Goal: Task Accomplishment & Management: Manage account settings

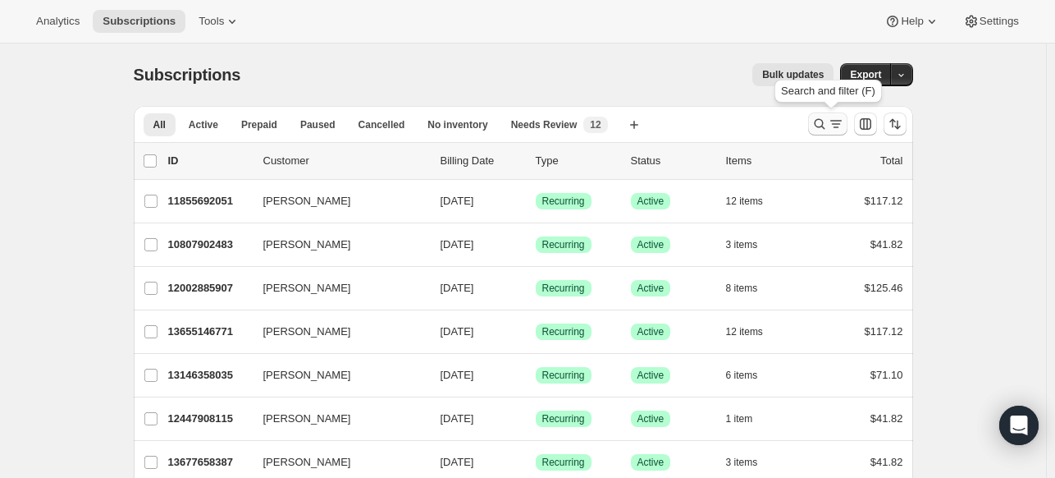
click at [823, 115] on button "Search and filter results" at bounding box center [827, 123] width 39 height 23
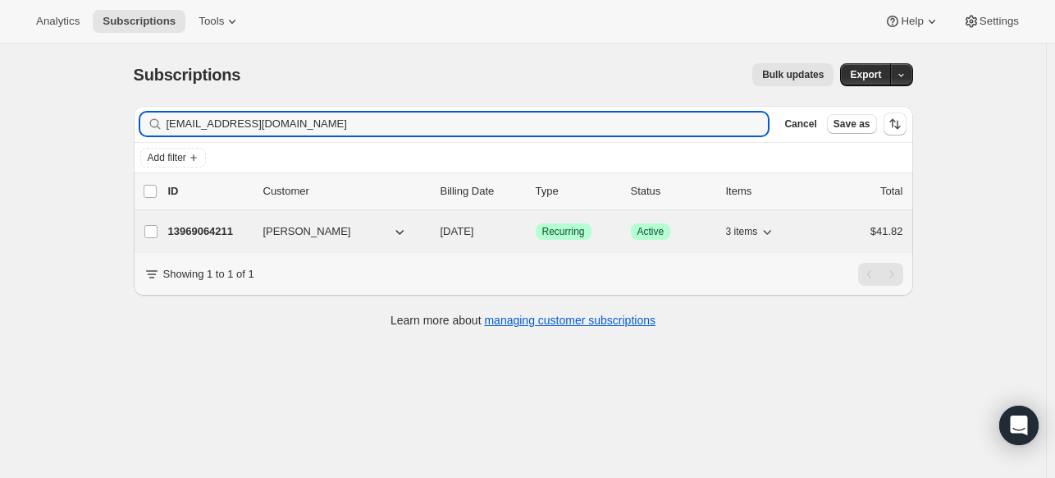
type input "[EMAIL_ADDRESS][DOMAIN_NAME]"
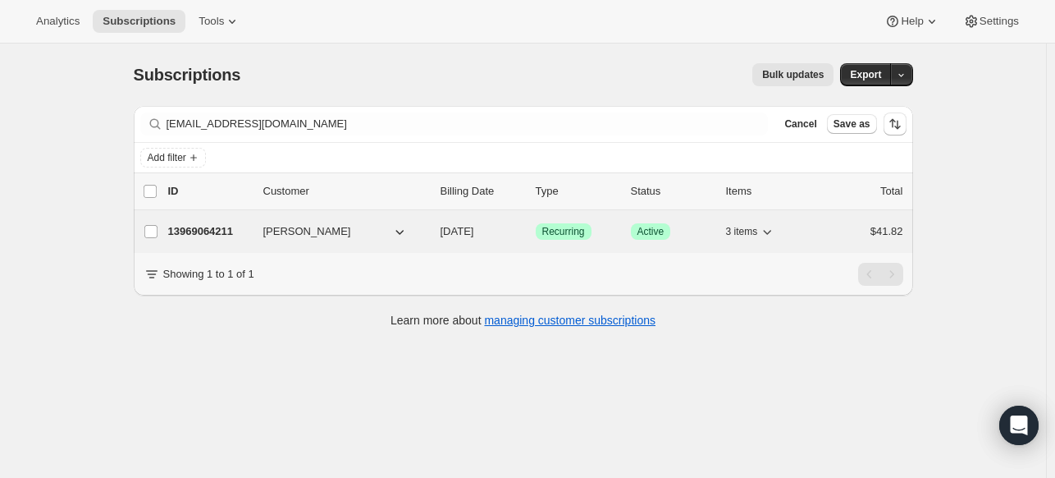
click at [217, 229] on p "13969064211" at bounding box center [209, 231] width 82 height 16
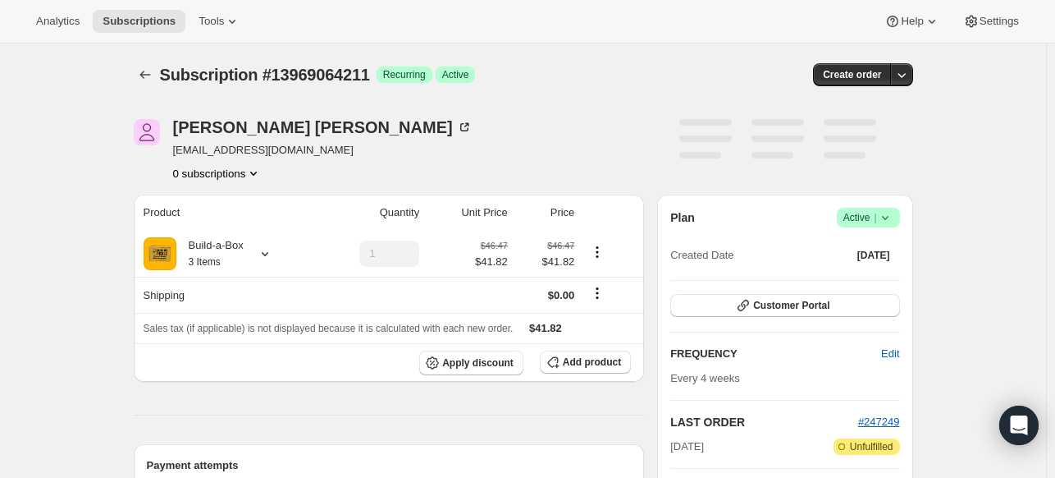
click at [884, 213] on icon at bounding box center [885, 217] width 16 height 16
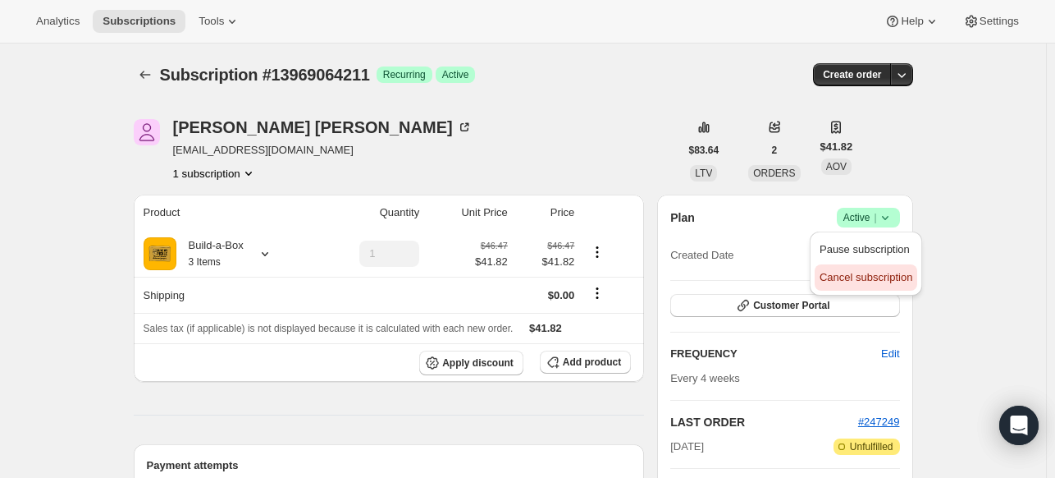
click at [844, 269] on span "Cancel subscription" at bounding box center [866, 277] width 93 height 16
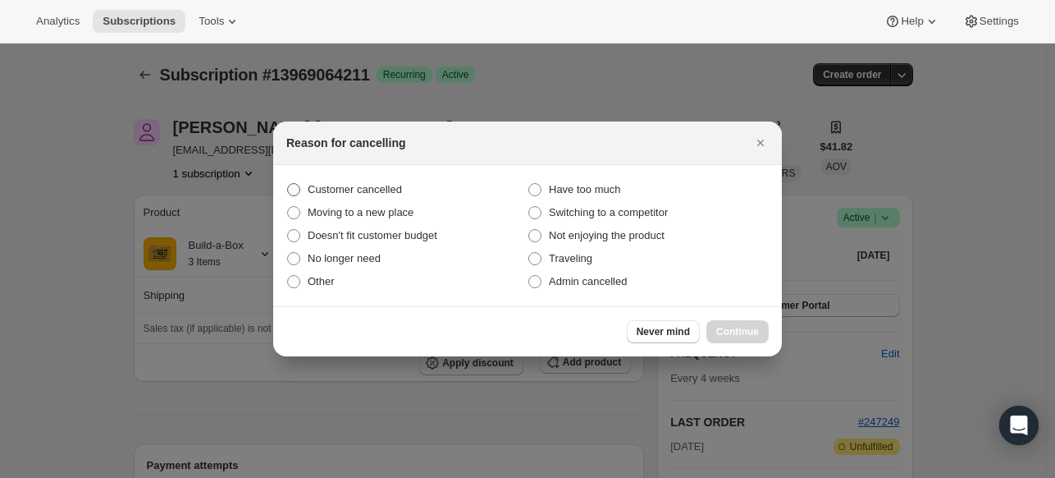
click at [368, 190] on span "Customer cancelled" at bounding box center [355, 189] width 94 height 12
click at [288, 184] on input "Customer cancelled" at bounding box center [287, 183] width 1 height 1
radio input "true"
click at [742, 323] on button "Continue" at bounding box center [738, 331] width 62 height 23
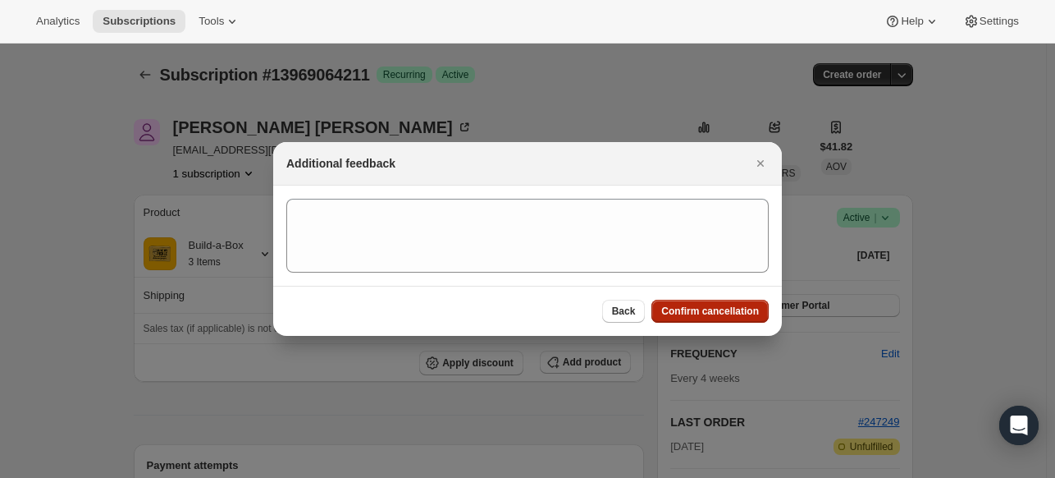
click at [738, 309] on span "Confirm cancellation" at bounding box center [710, 310] width 98 height 13
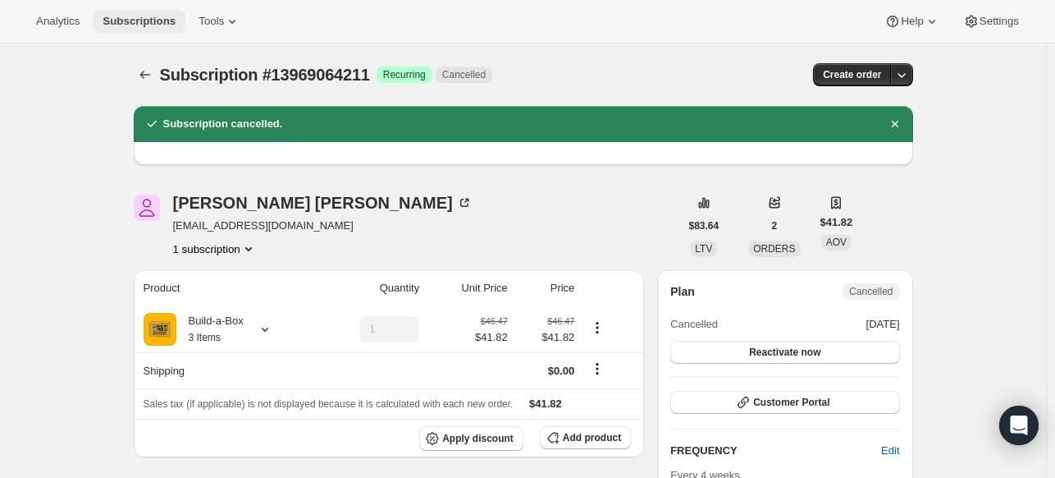
click at [117, 24] on span "Subscriptions" at bounding box center [139, 21] width 73 height 13
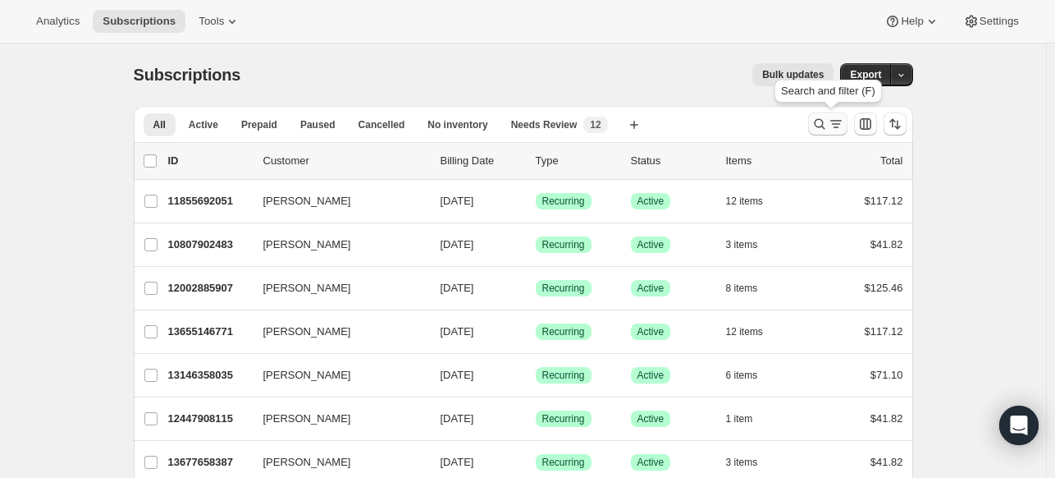
click at [820, 121] on icon "Search and filter results" at bounding box center [820, 124] width 16 height 16
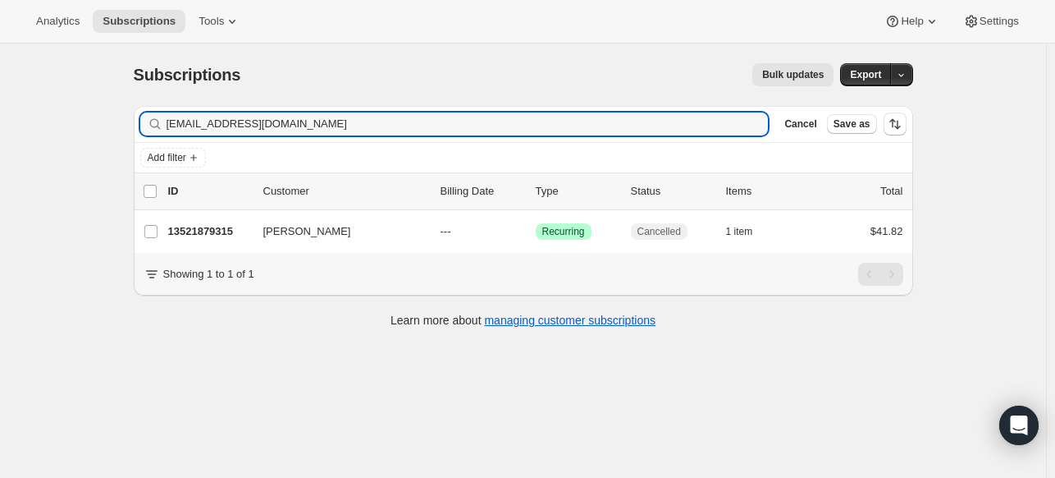
type input "[EMAIL_ADDRESS][DOMAIN_NAME]"
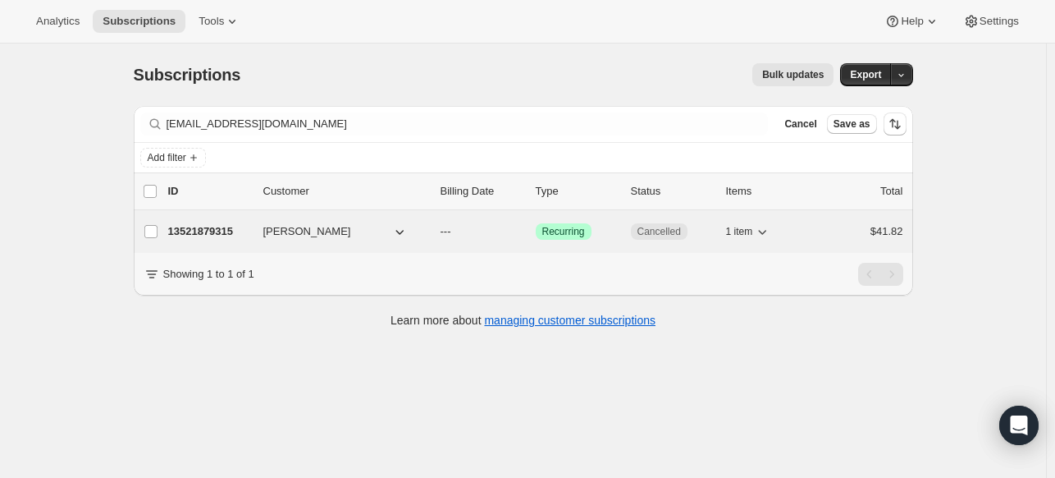
click at [226, 221] on div "13521879315 [PERSON_NAME] --- Success Recurring Cancelled 1 item $41.82" at bounding box center [535, 231] width 735 height 23
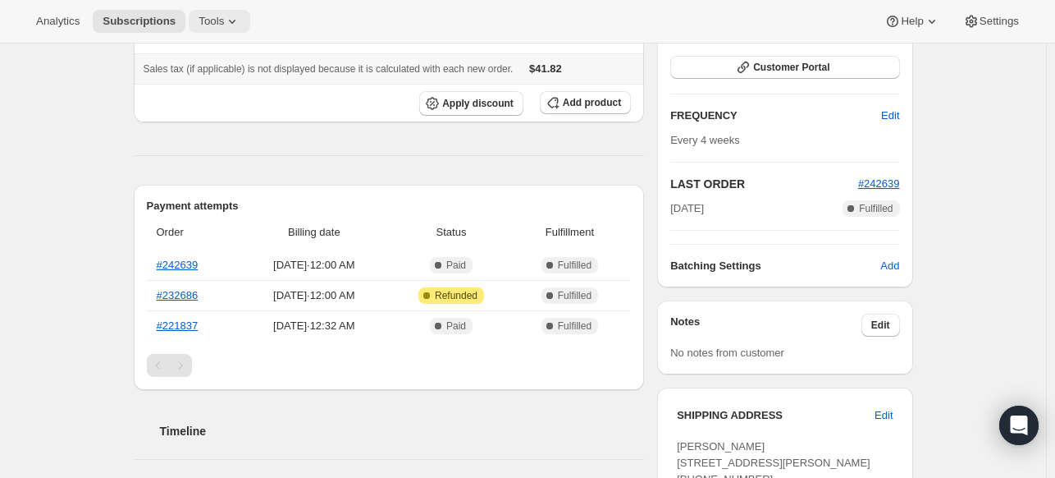
scroll to position [246, 0]
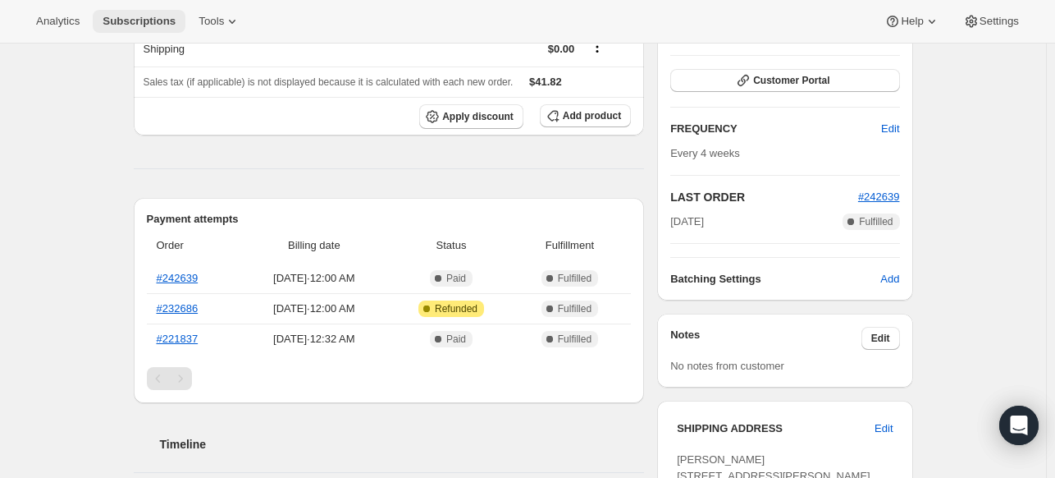
click at [151, 15] on span "Subscriptions" at bounding box center [139, 21] width 73 height 13
